Goal: Information Seeking & Learning: Learn about a topic

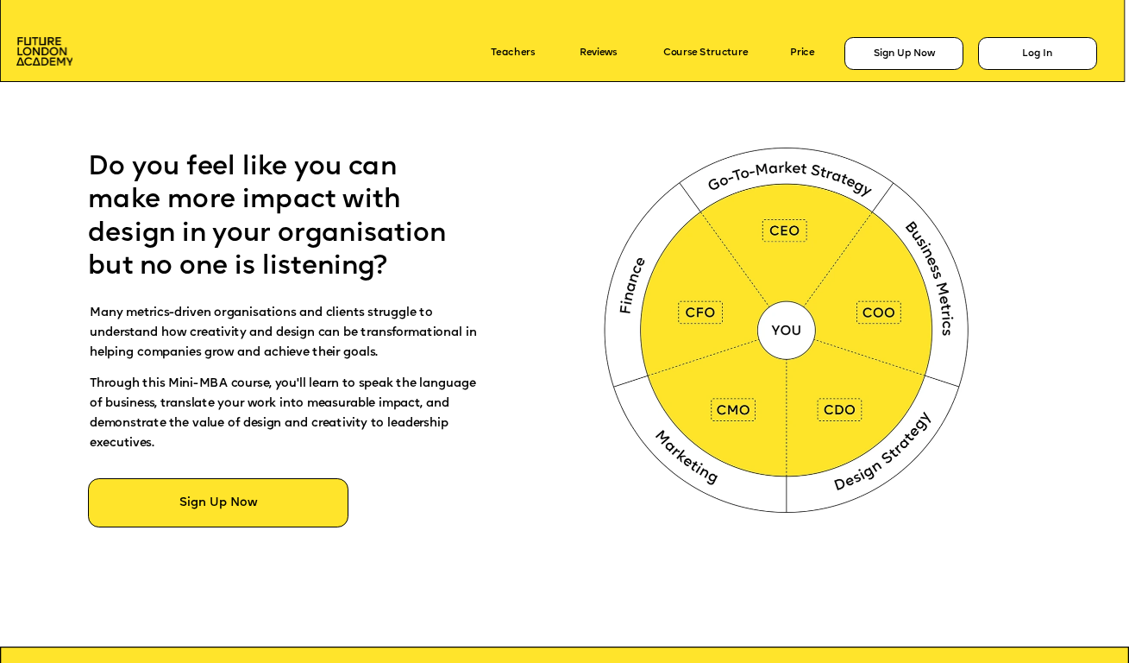
scroll to position [707, 0]
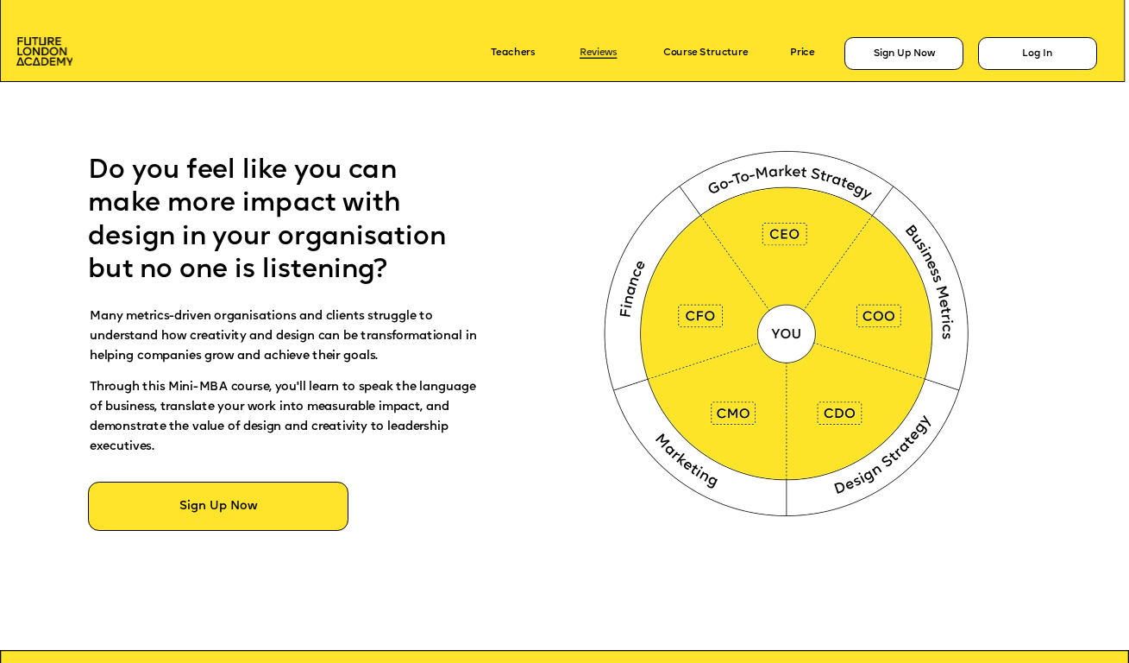
click at [600, 58] on link "Reviews" at bounding box center [598, 53] width 37 height 11
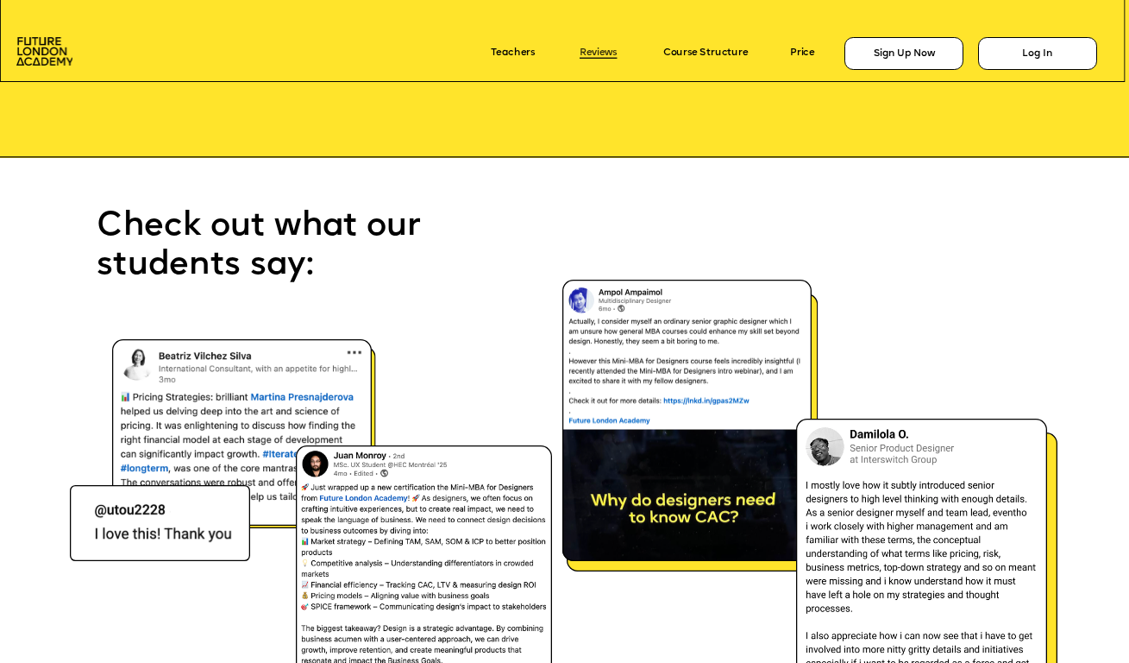
scroll to position [7941, 0]
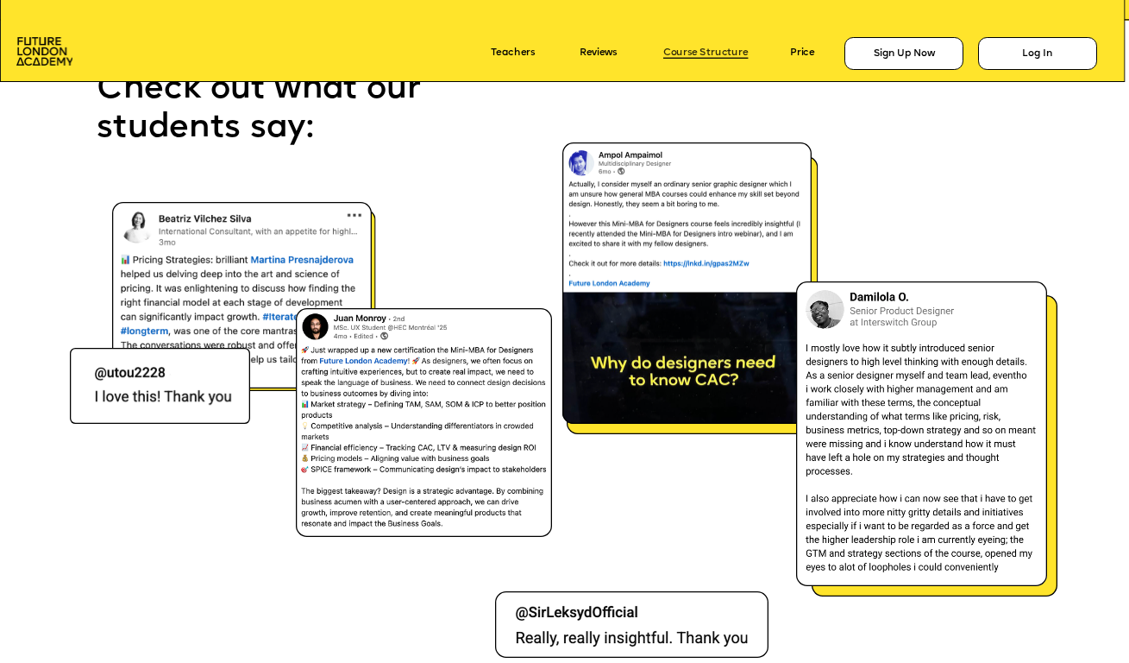
click at [686, 54] on link "Course Structure" at bounding box center [705, 53] width 85 height 11
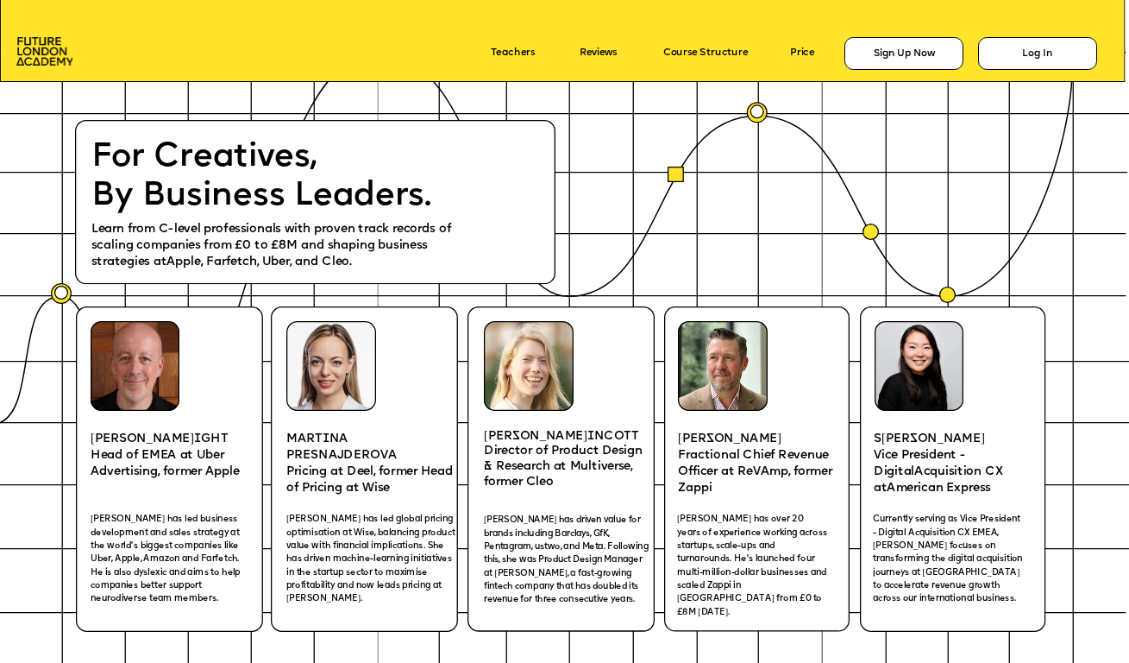
scroll to position [2184, 0]
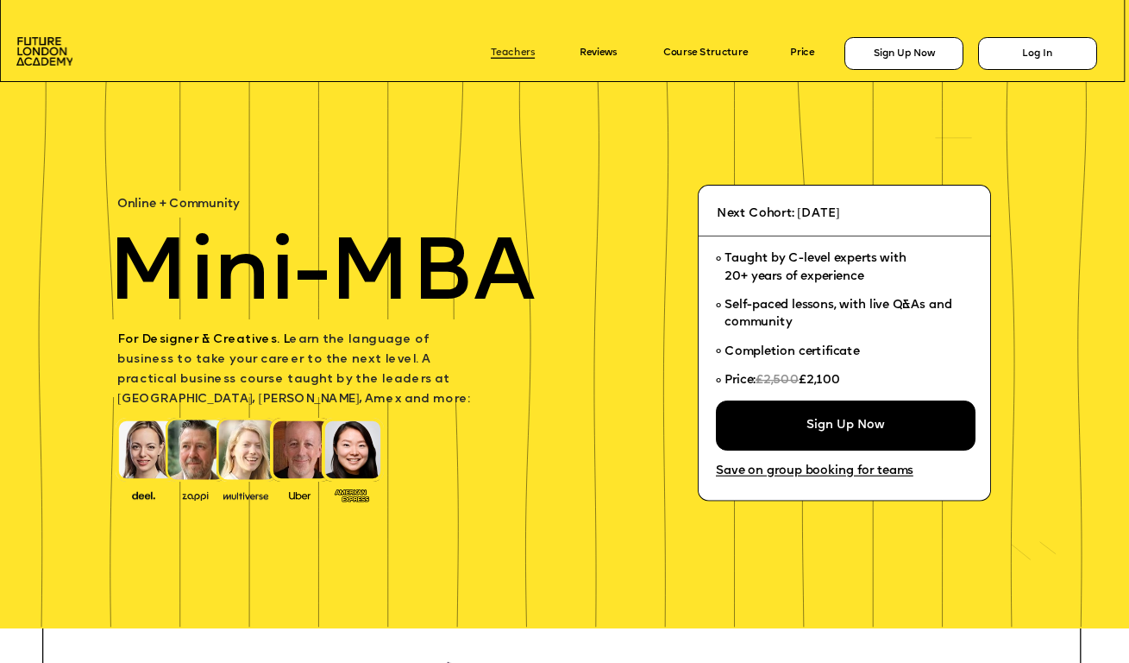
click at [500, 49] on link "Teachers" at bounding box center [513, 53] width 44 height 11
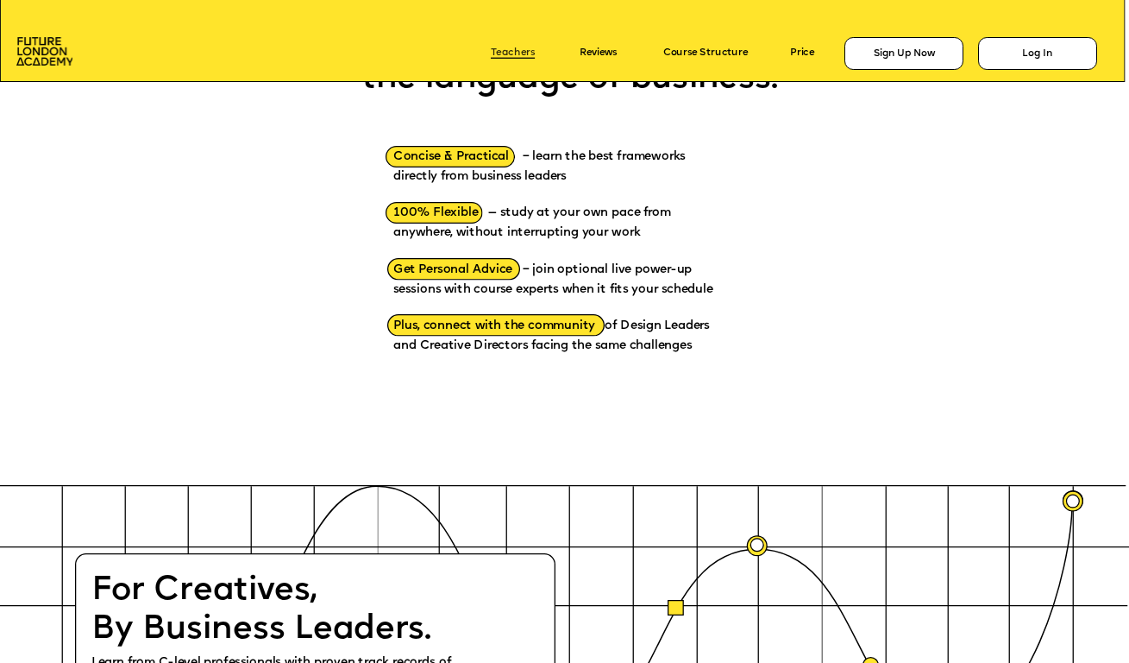
scroll to position [2299, 0]
